Goal: Check status: Check status

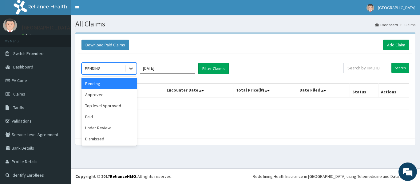
click at [131, 70] on icon at bounding box center [131, 69] width 6 height 6
click at [117, 94] on div "Approved" at bounding box center [109, 94] width 55 height 11
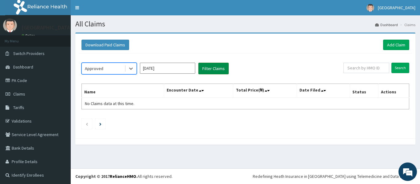
click at [216, 69] on button "Filter Claims" at bounding box center [214, 69] width 30 height 12
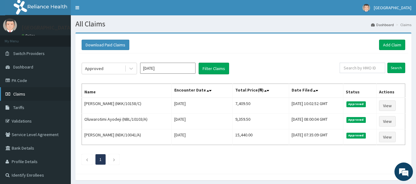
click at [26, 93] on link "Claims" at bounding box center [35, 94] width 71 height 14
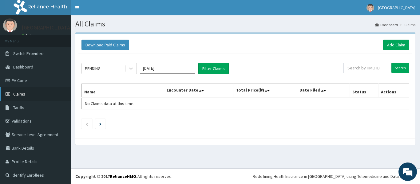
click at [33, 97] on link "Claims" at bounding box center [35, 94] width 71 height 14
click at [22, 80] on link "PA Code" at bounding box center [35, 81] width 71 height 14
